Goal: Browse casually: Explore the website without a specific task or goal

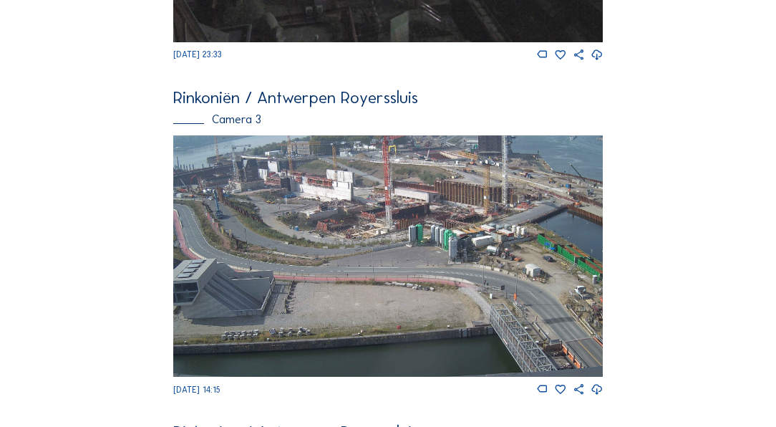
scroll to position [1075, 0]
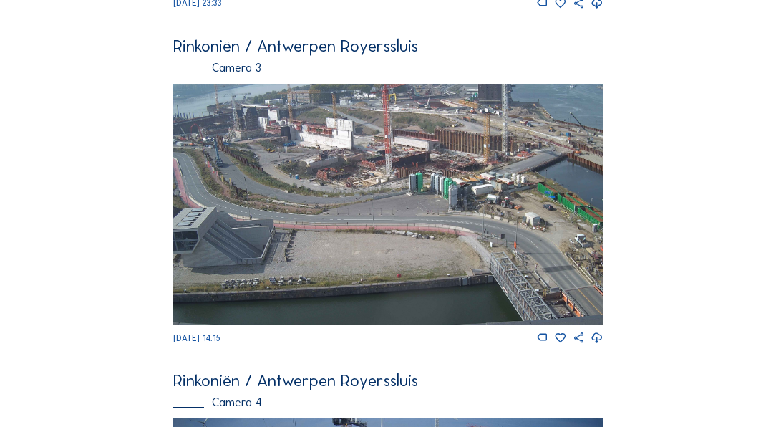
click at [347, 174] on img at bounding box center [387, 204] width 429 height 241
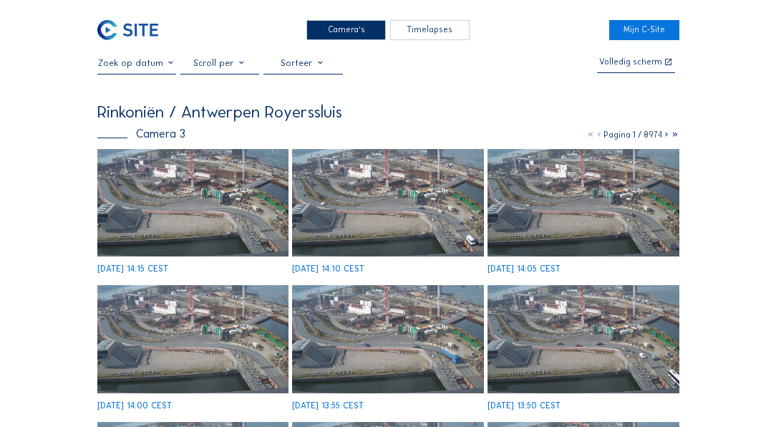
click at [222, 178] on img at bounding box center [192, 202] width 191 height 107
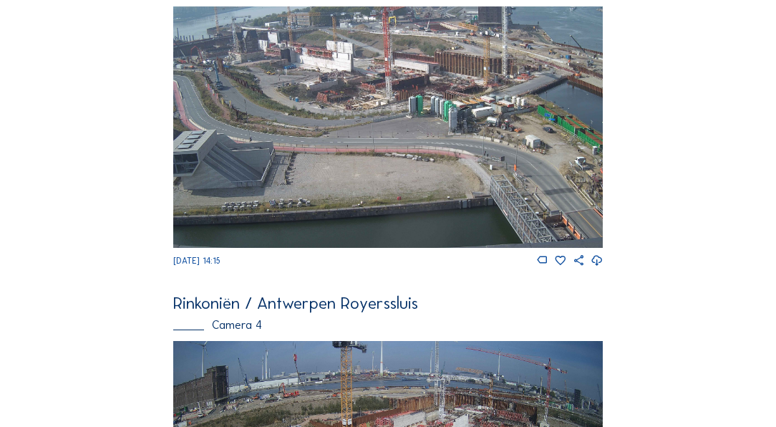
scroll to position [1084, 0]
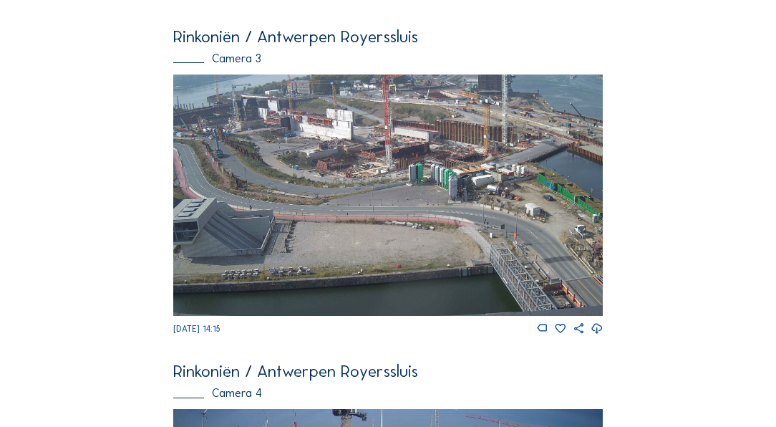
click at [364, 173] on img at bounding box center [387, 194] width 429 height 241
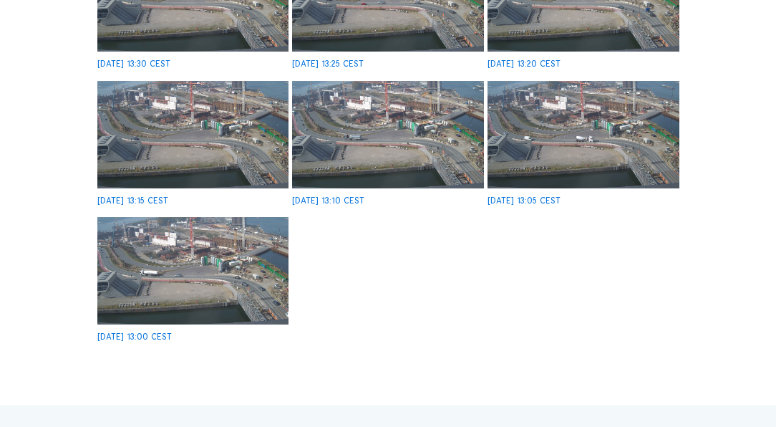
click at [187, 257] on img at bounding box center [192, 270] width 191 height 107
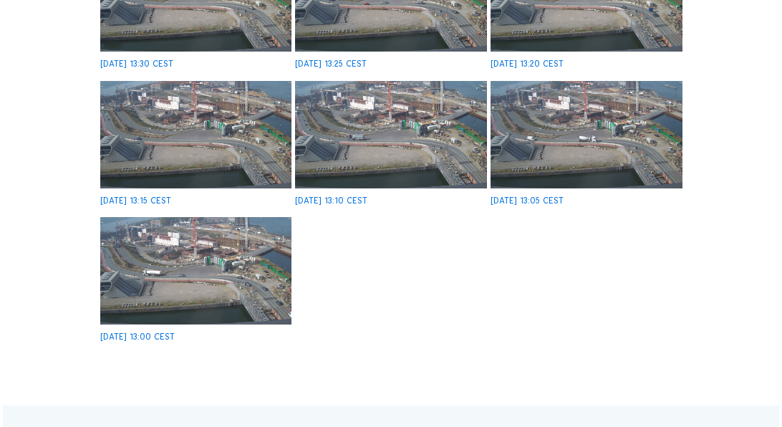
scroll to position [616, 0]
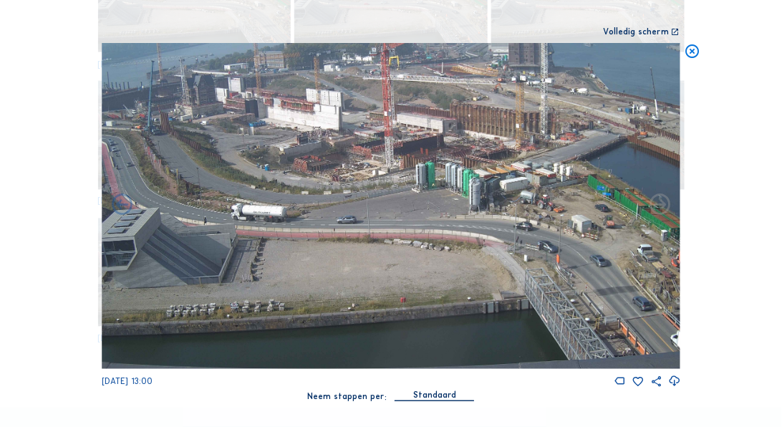
click at [428, 312] on img at bounding box center [391, 206] width 578 height 326
